Goal: Task Accomplishment & Management: Book appointment/travel/reservation

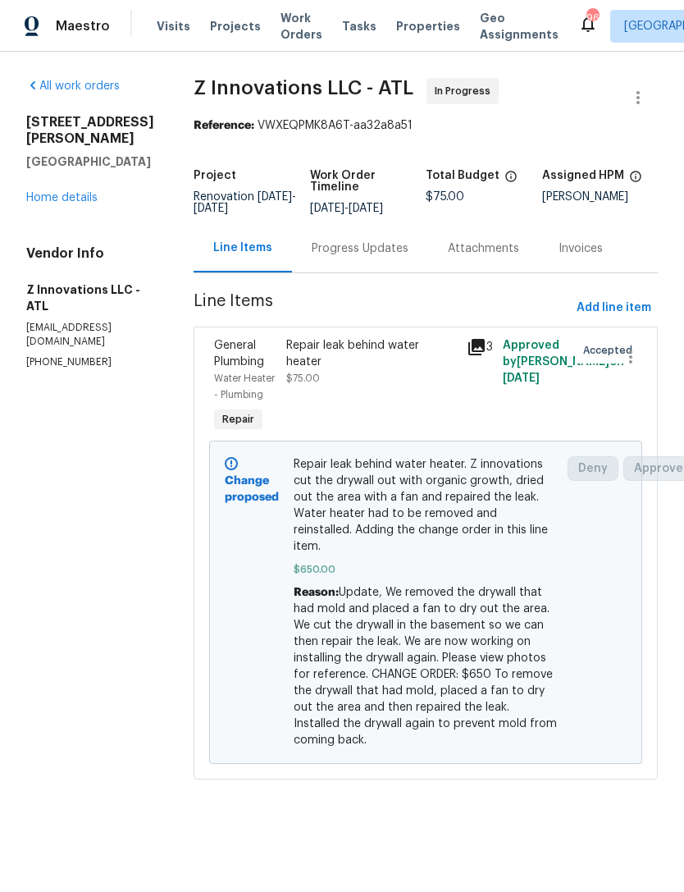
click at [371, 249] on div "Progress Updates" at bounding box center [360, 248] width 97 height 16
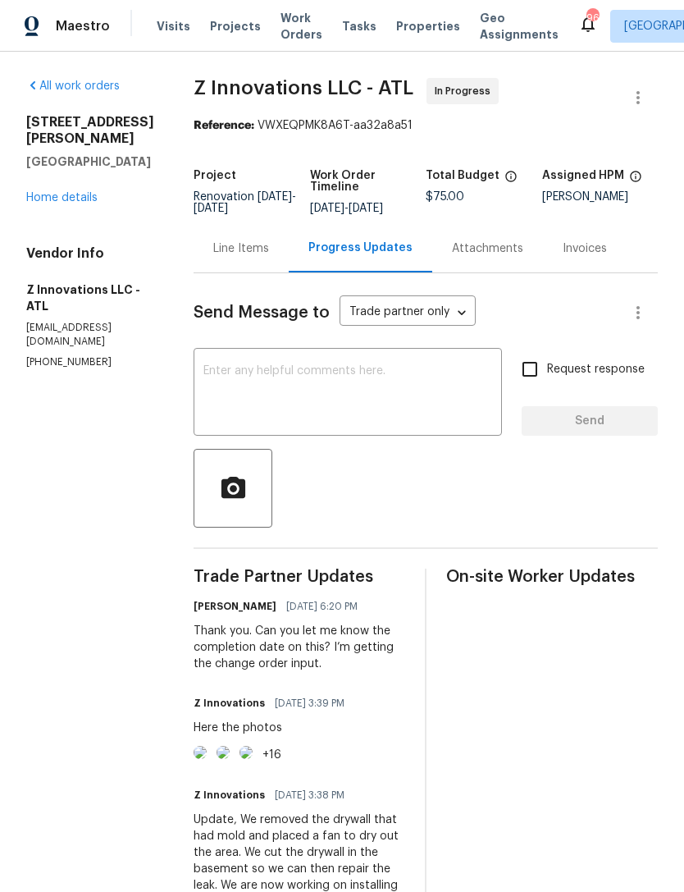
click at [75, 202] on link "Home details" at bounding box center [61, 197] width 71 height 11
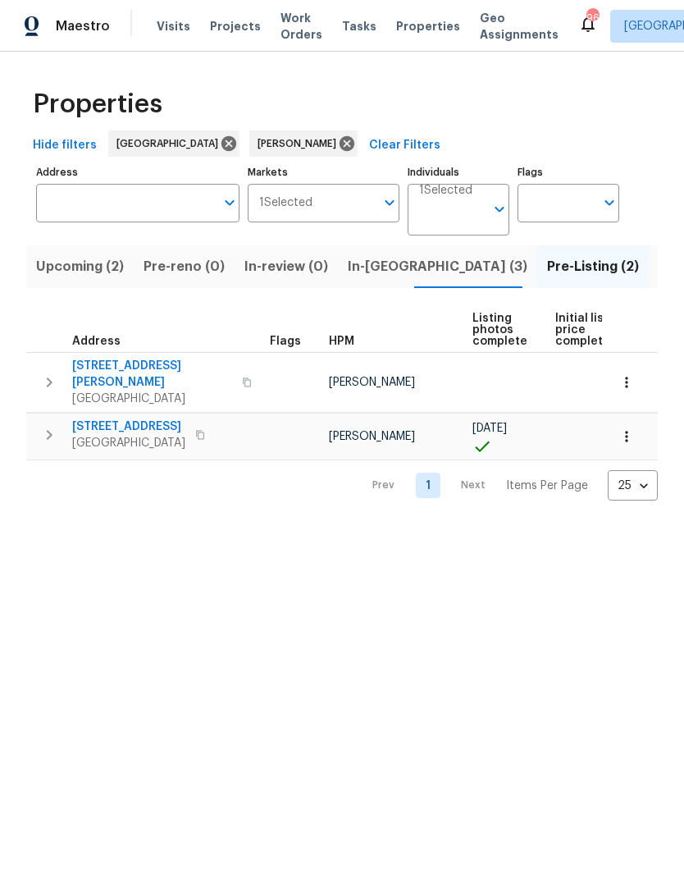
click at [373, 268] on span "In-[GEOGRAPHIC_DATA] (3)" at bounding box center [438, 266] width 180 height 23
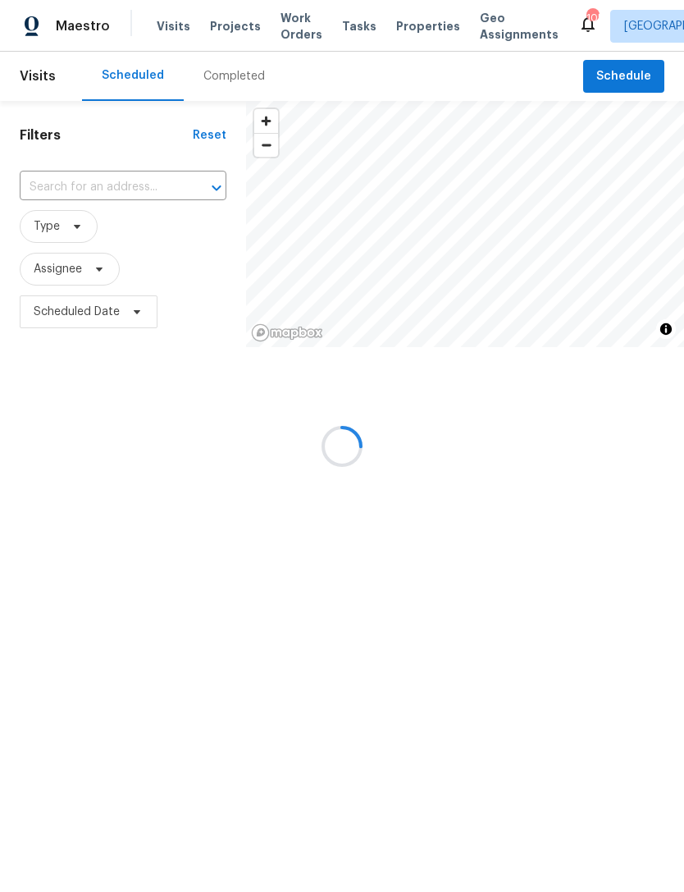
click at [614, 78] on div at bounding box center [342, 446] width 684 height 892
click at [637, 75] on div at bounding box center [342, 446] width 684 height 892
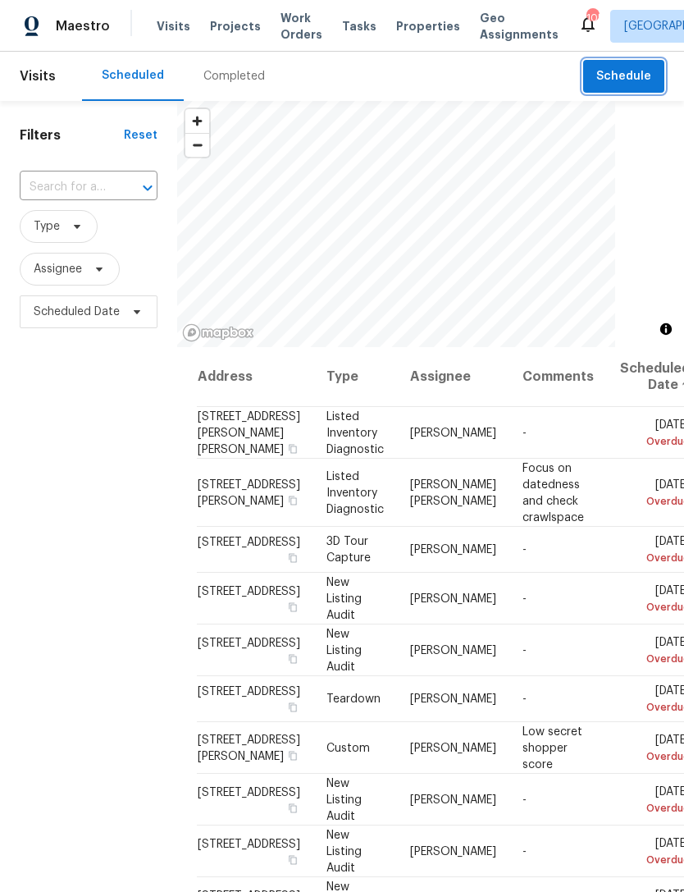
click at [638, 79] on span "Schedule" at bounding box center [624, 76] width 55 height 21
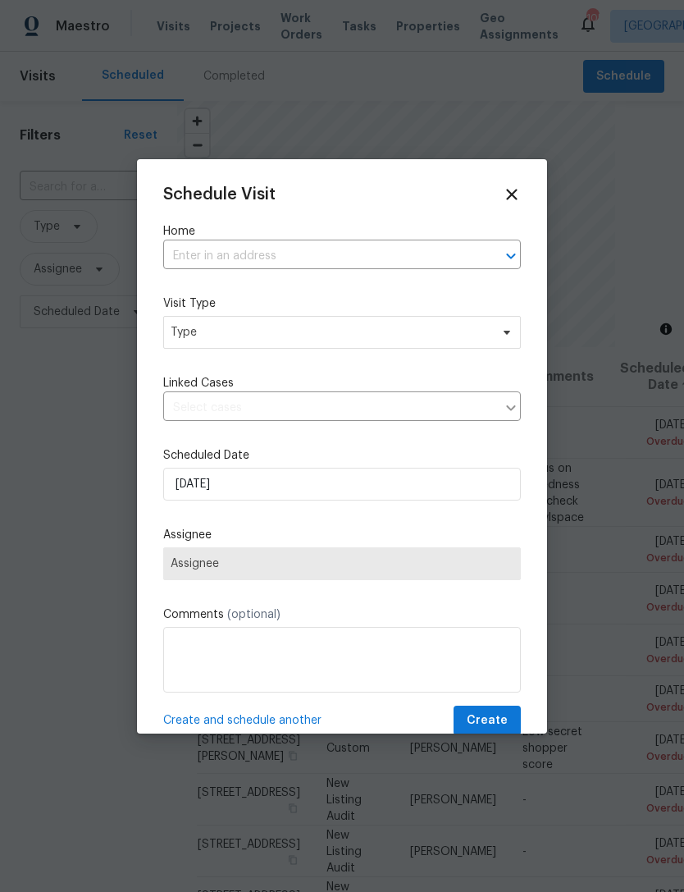
click at [416, 254] on input "text" at bounding box center [319, 256] width 312 height 25
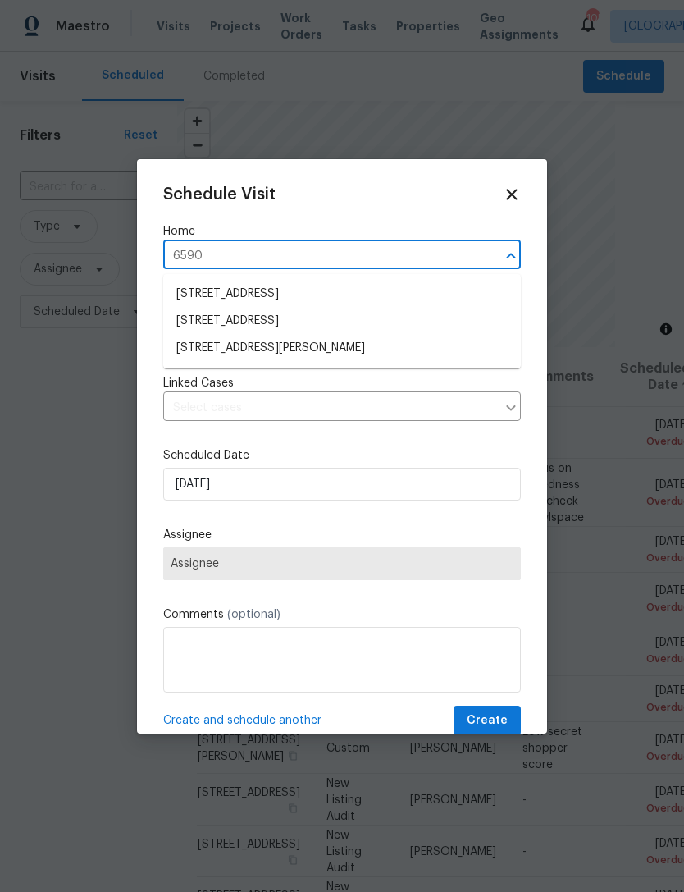
type input "6590 m"
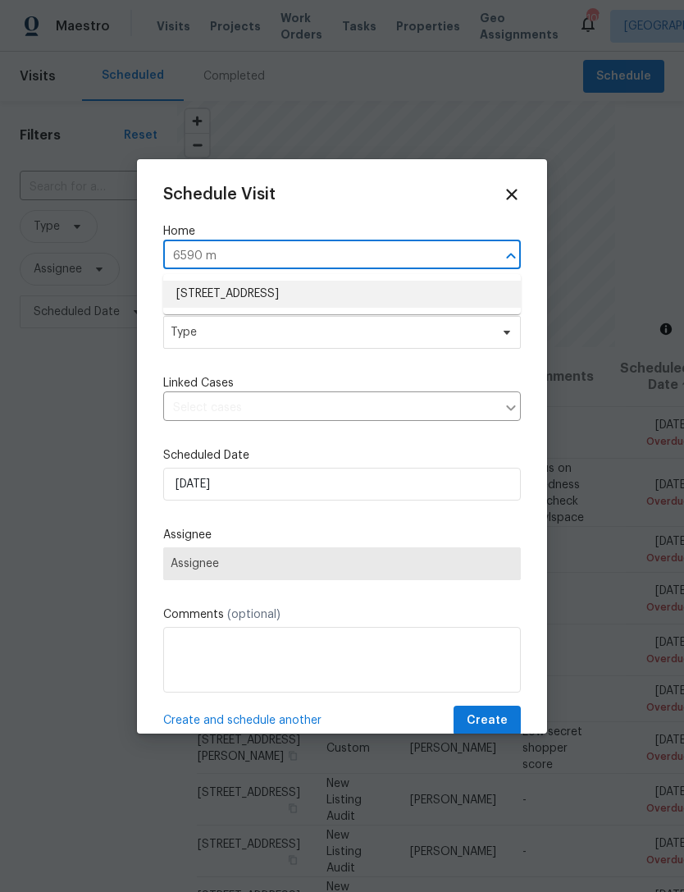
click at [361, 287] on li "6590 Manor Creek Dr, Douglasville, GA 30135" at bounding box center [342, 294] width 358 height 27
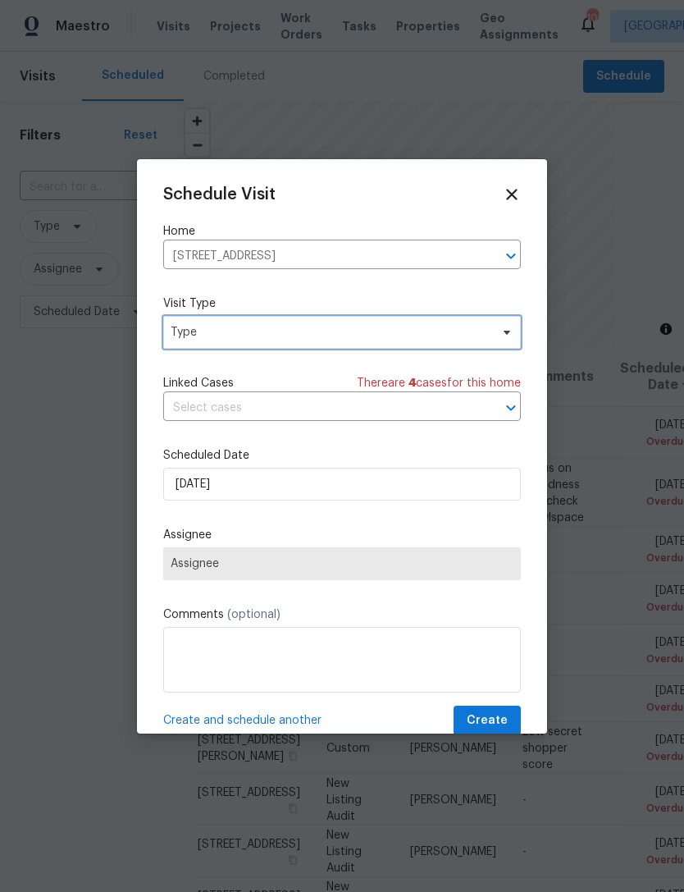
click at [358, 338] on span "Type" at bounding box center [330, 332] width 319 height 16
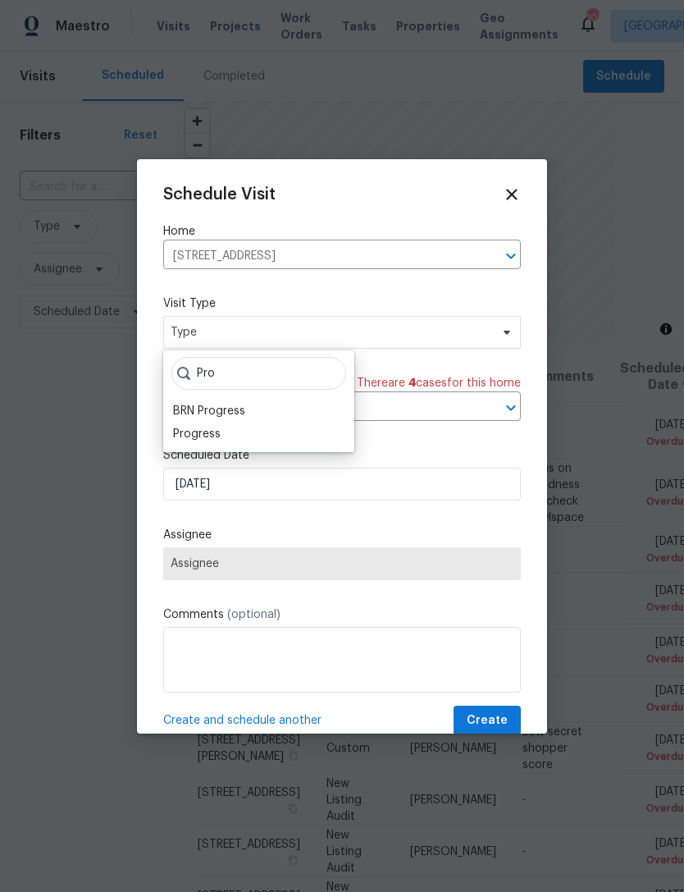
type input "Pro"
click at [217, 432] on div "Progress" at bounding box center [197, 434] width 48 height 16
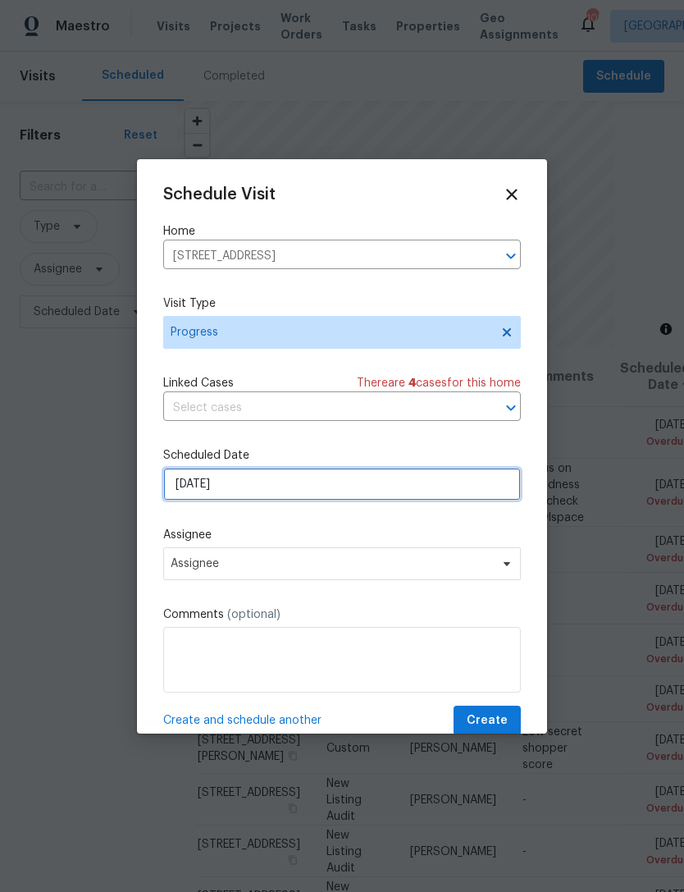
click at [324, 501] on input "9/15/2025" at bounding box center [342, 484] width 358 height 33
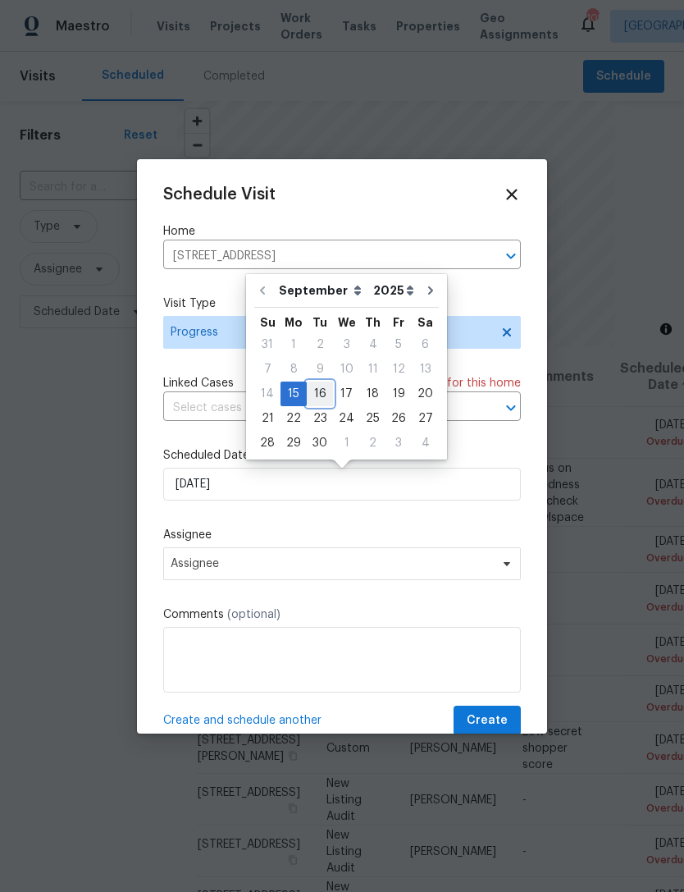
click at [318, 397] on div "16" at bounding box center [320, 393] width 26 height 23
type input "[DATE]"
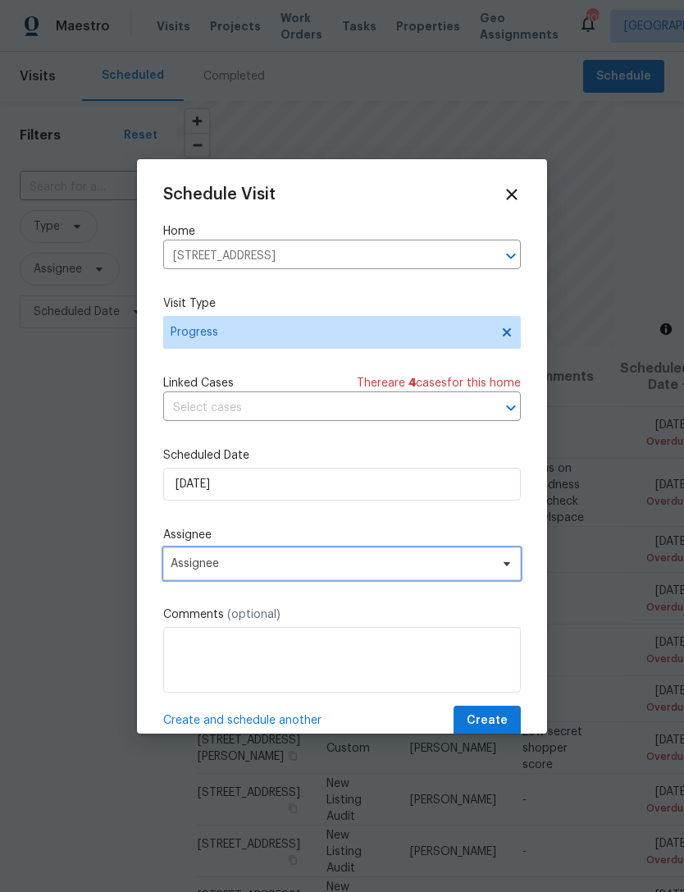
click at [416, 557] on span "Assignee" at bounding box center [342, 563] width 358 height 33
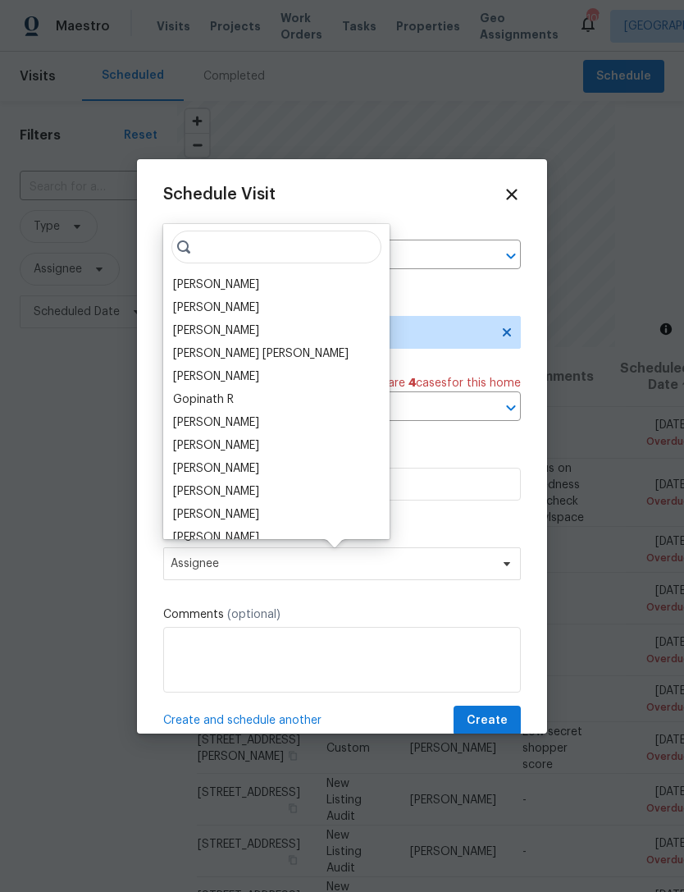
click at [266, 284] on div "[PERSON_NAME]" at bounding box center [276, 284] width 217 height 23
click at [222, 282] on div "[PERSON_NAME]" at bounding box center [216, 285] width 86 height 16
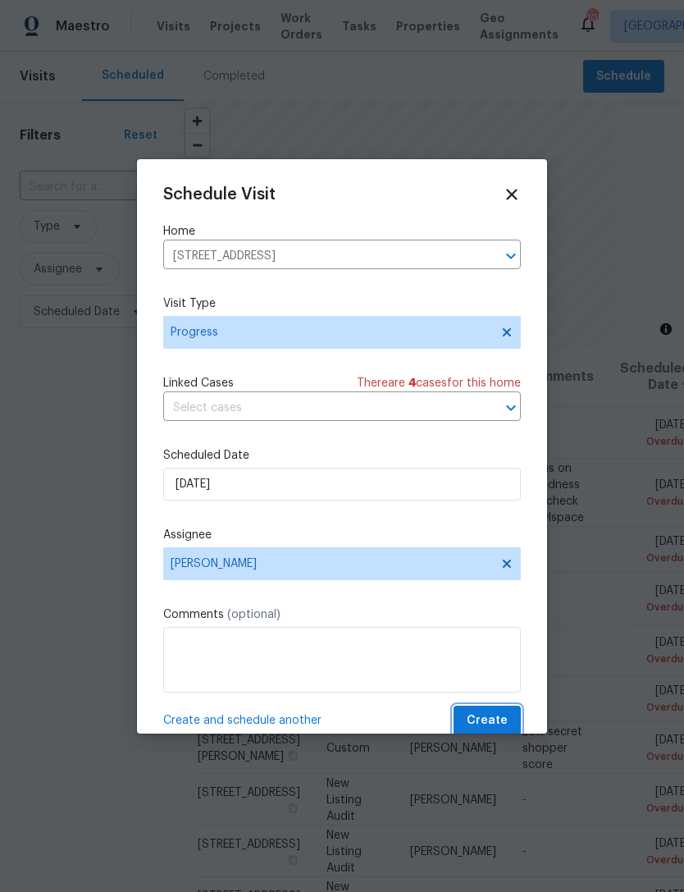
click at [487, 726] on span "Create" at bounding box center [487, 721] width 41 height 21
